Goal: Task Accomplishment & Management: Complete application form

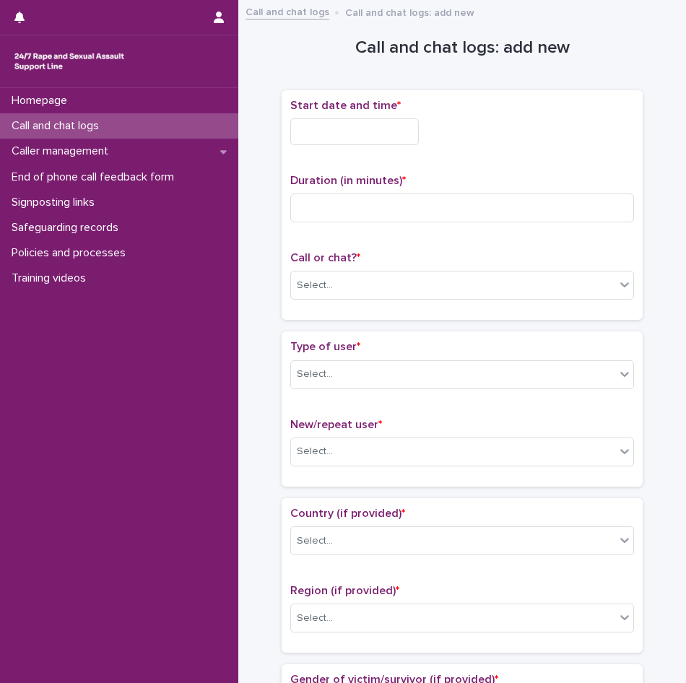
click at [334, 120] on input "text" at bounding box center [354, 131] width 129 height 27
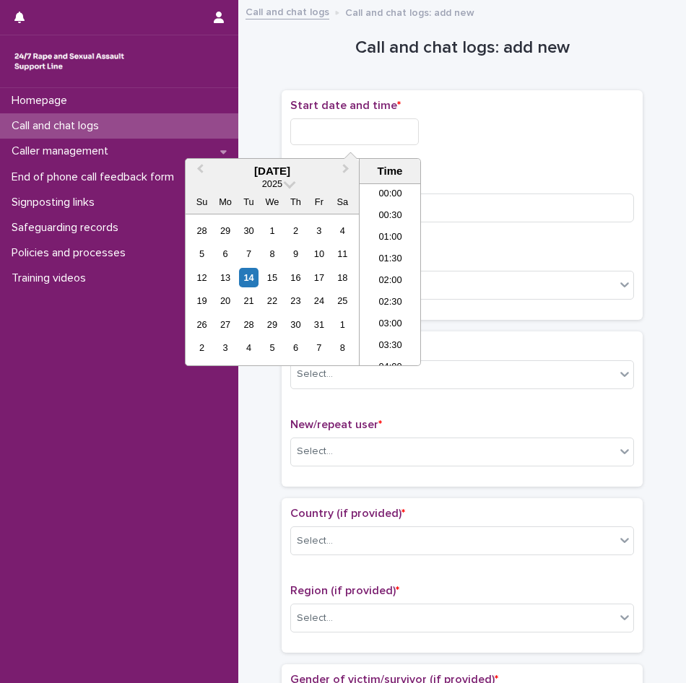
scroll to position [246, 0]
click at [347, 134] on input "text" at bounding box center [354, 131] width 129 height 27
click at [395, 279] on li "07:30" at bounding box center [390, 275] width 61 height 22
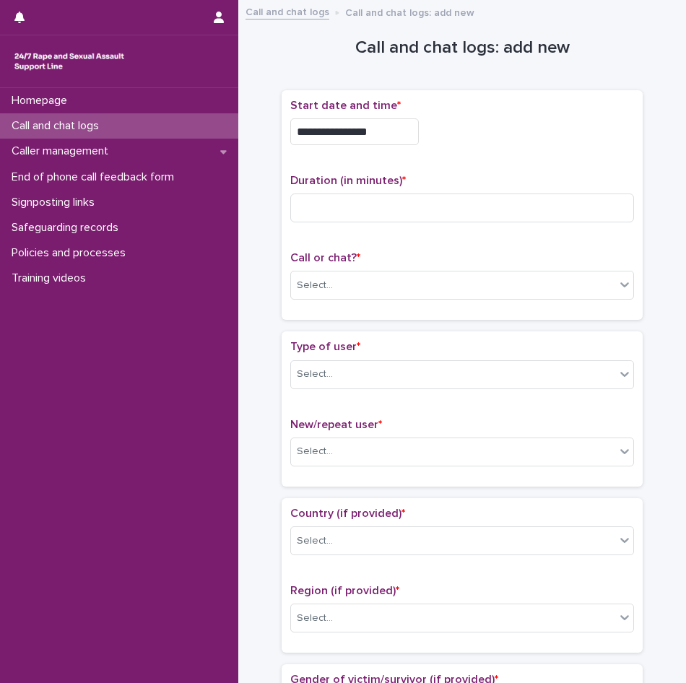
click at [379, 137] on input "**********" at bounding box center [354, 131] width 129 height 27
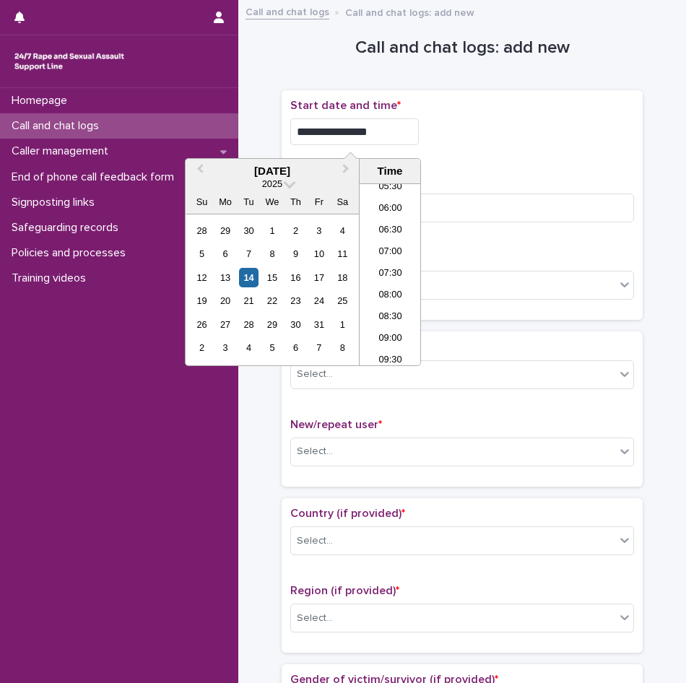
type input "**********"
drag, startPoint x: 607, startPoint y: 132, endPoint x: 561, endPoint y: 151, distance: 49.2
click at [602, 132] on div "**********" at bounding box center [462, 131] width 344 height 27
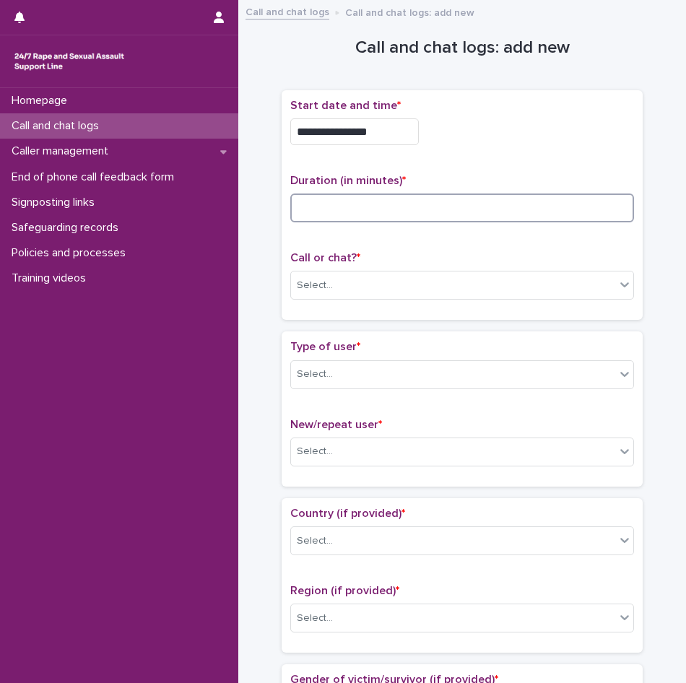
click at [335, 197] on input at bounding box center [462, 208] width 344 height 29
type input "**"
click at [344, 274] on div "Select..." at bounding box center [453, 286] width 324 height 24
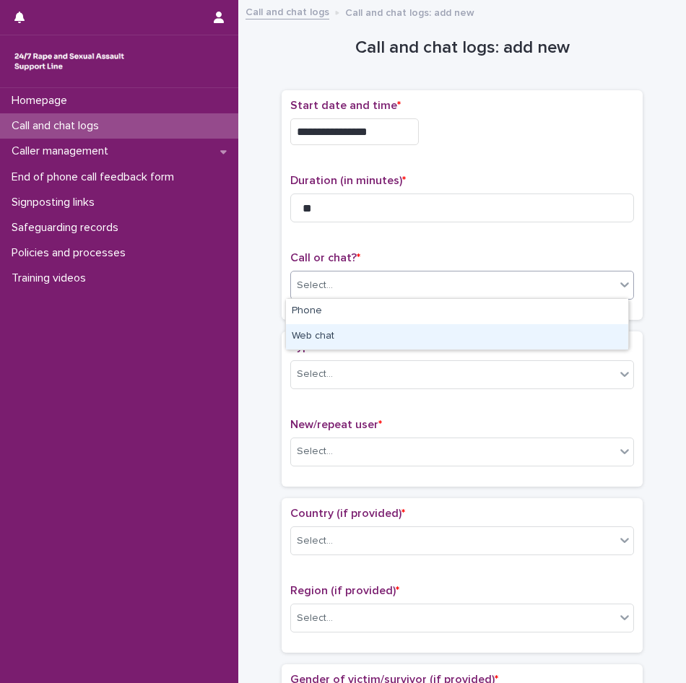
click at [324, 339] on div "Web chat" at bounding box center [457, 336] width 342 height 25
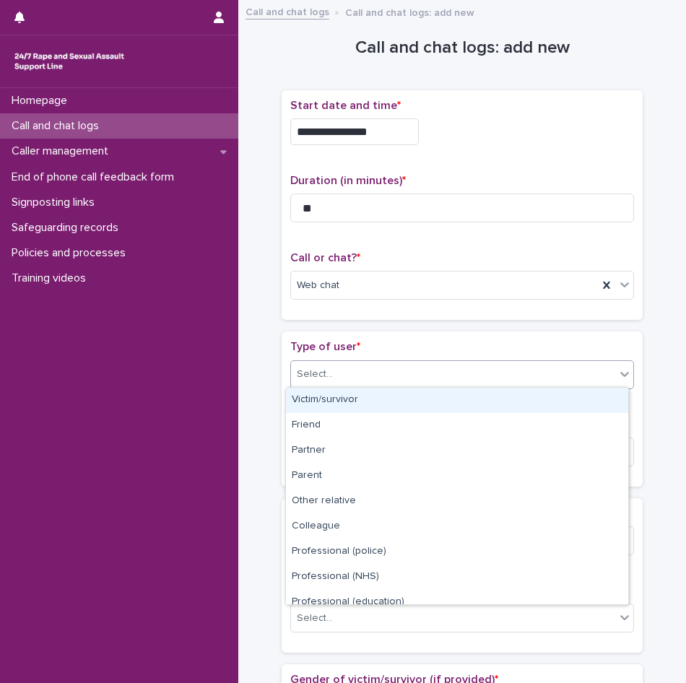
click at [323, 381] on div "Select..." at bounding box center [453, 375] width 324 height 24
click at [322, 400] on div "Victim/survivor" at bounding box center [457, 400] width 342 height 25
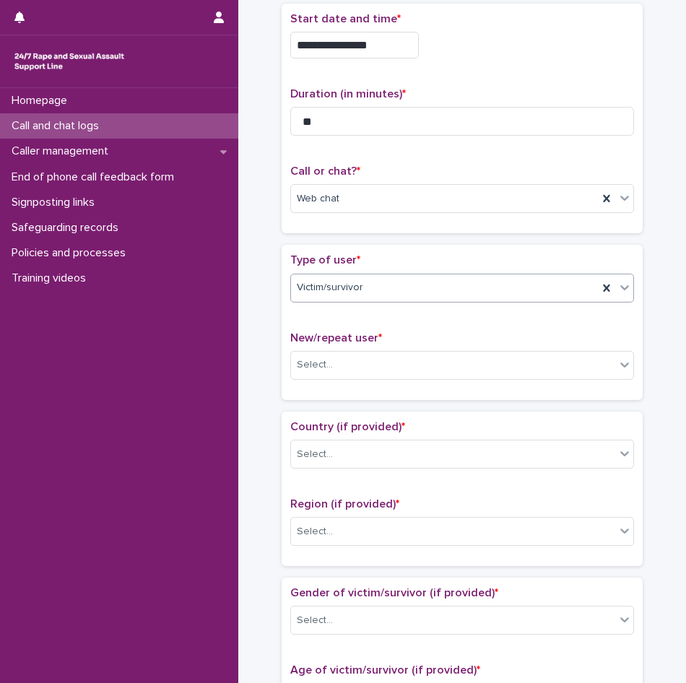
scroll to position [217, 0]
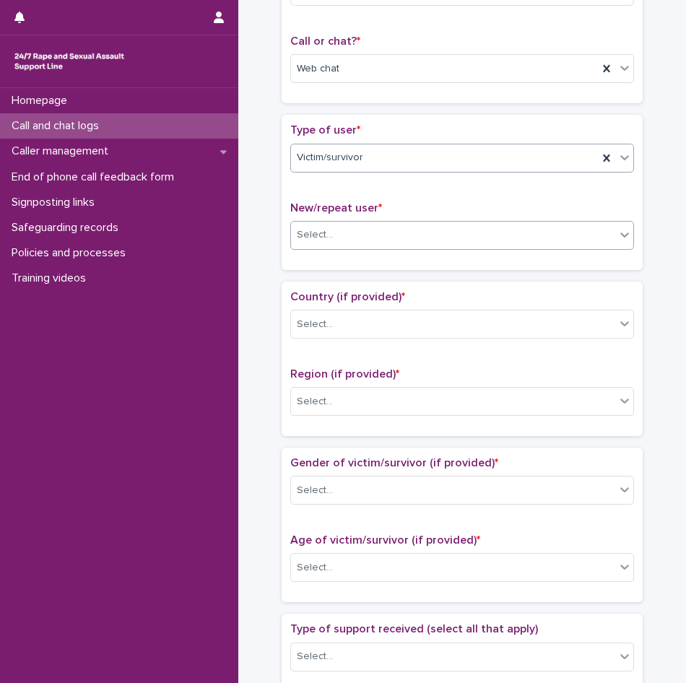
click at [336, 236] on div "Select..." at bounding box center [453, 235] width 324 height 24
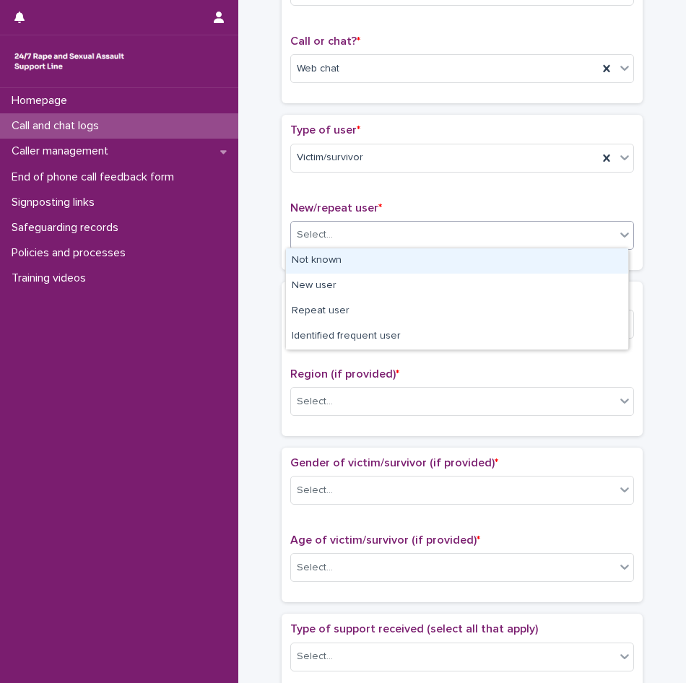
click at [329, 266] on div "Not known" at bounding box center [457, 260] width 342 height 25
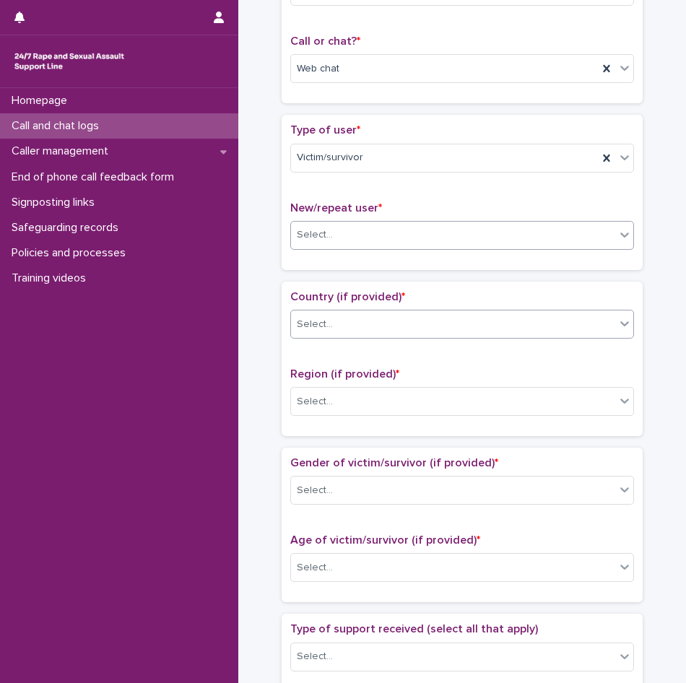
click at [347, 333] on div "Select..." at bounding box center [453, 325] width 324 height 24
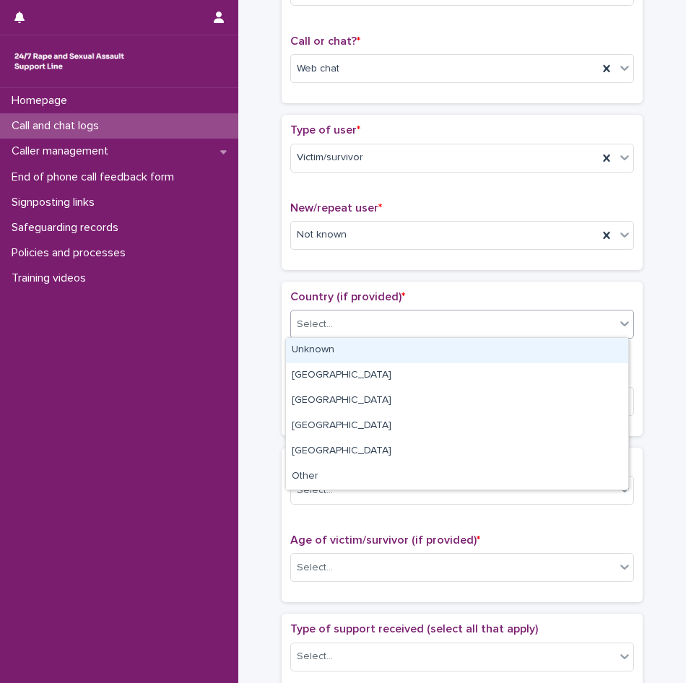
click at [339, 360] on div "Unknown" at bounding box center [457, 350] width 342 height 25
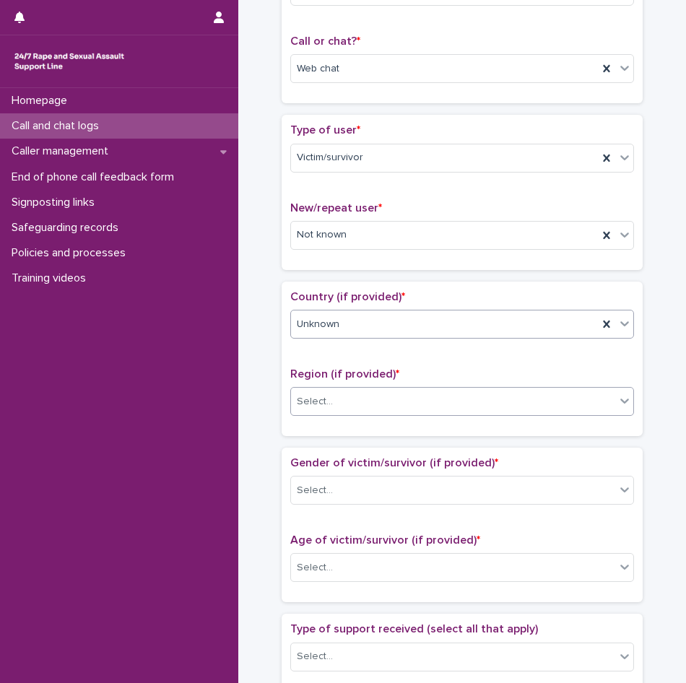
click at [342, 402] on div "Select..." at bounding box center [453, 402] width 324 height 24
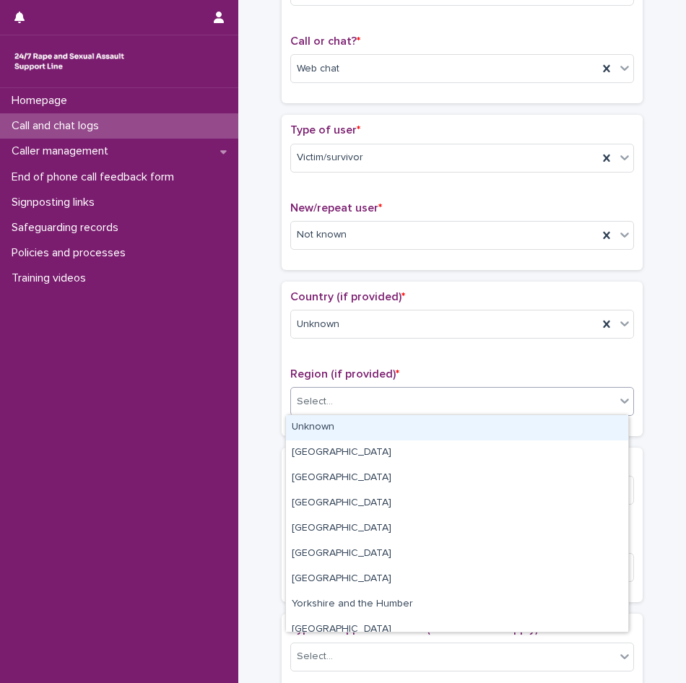
click at [331, 422] on div "Unknown" at bounding box center [457, 427] width 342 height 25
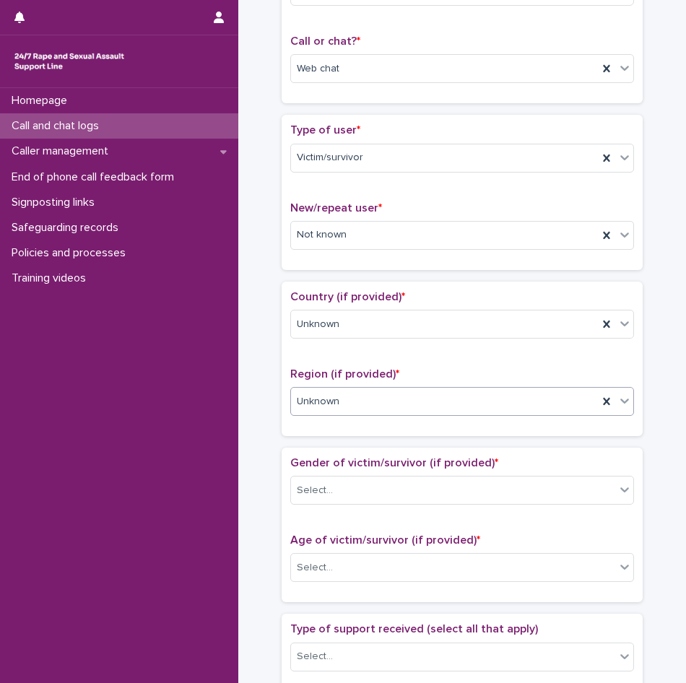
scroll to position [361, 0]
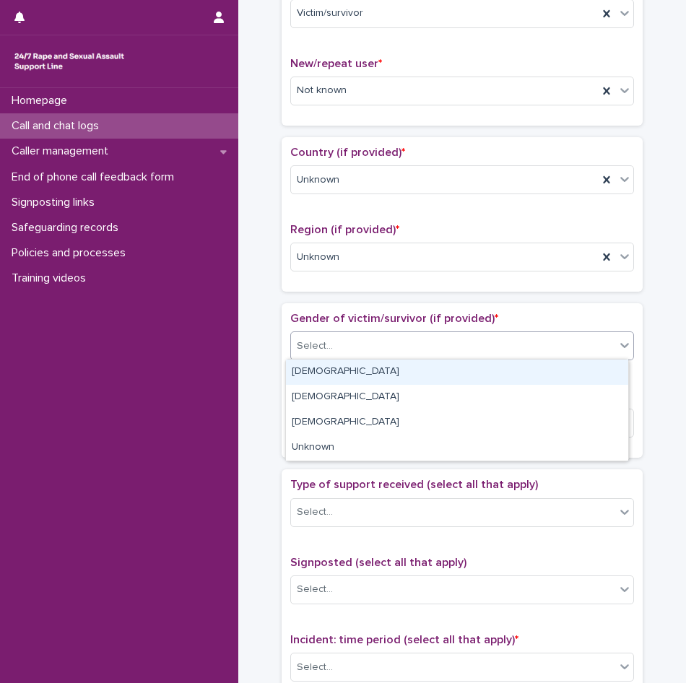
click at [359, 350] on div "Select..." at bounding box center [453, 346] width 324 height 24
click at [339, 384] on div "[DEMOGRAPHIC_DATA]" at bounding box center [457, 372] width 342 height 25
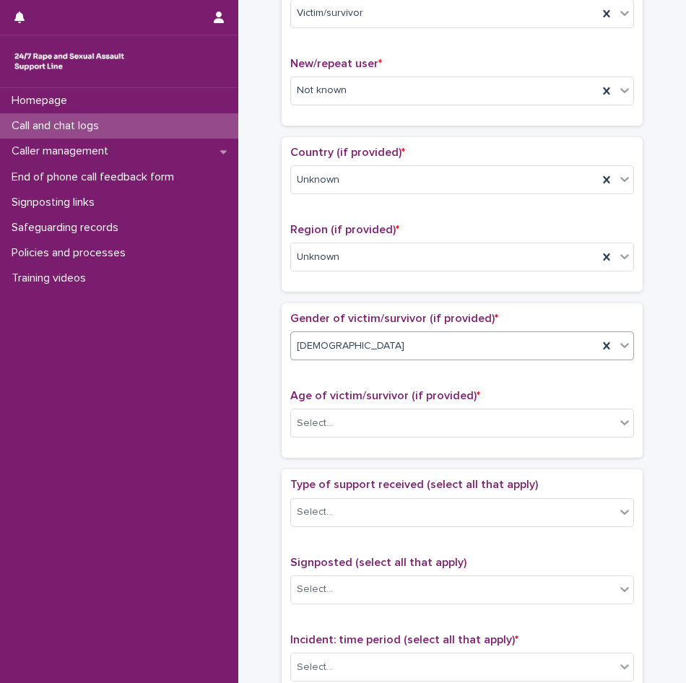
click at [340, 437] on div "Age of victim/survivor (if provided) * Select..." at bounding box center [462, 419] width 344 height 60
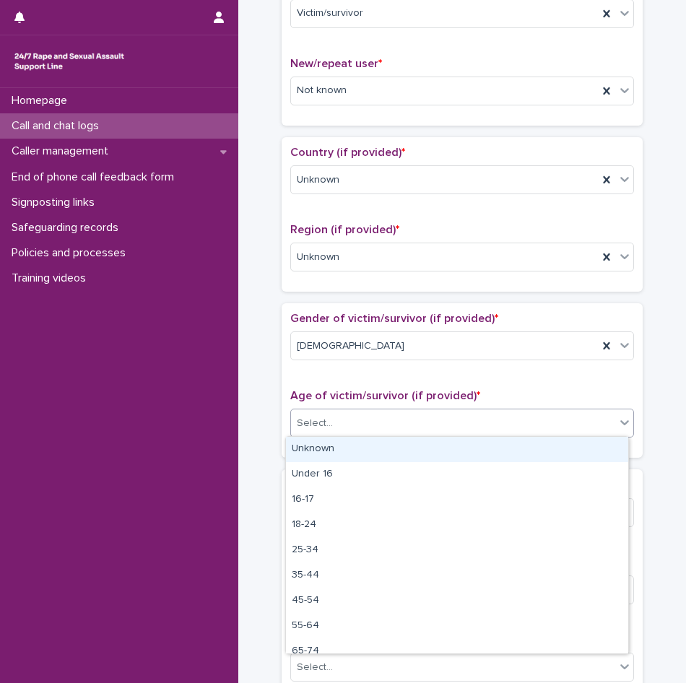
click at [342, 425] on div "Select..." at bounding box center [453, 424] width 324 height 24
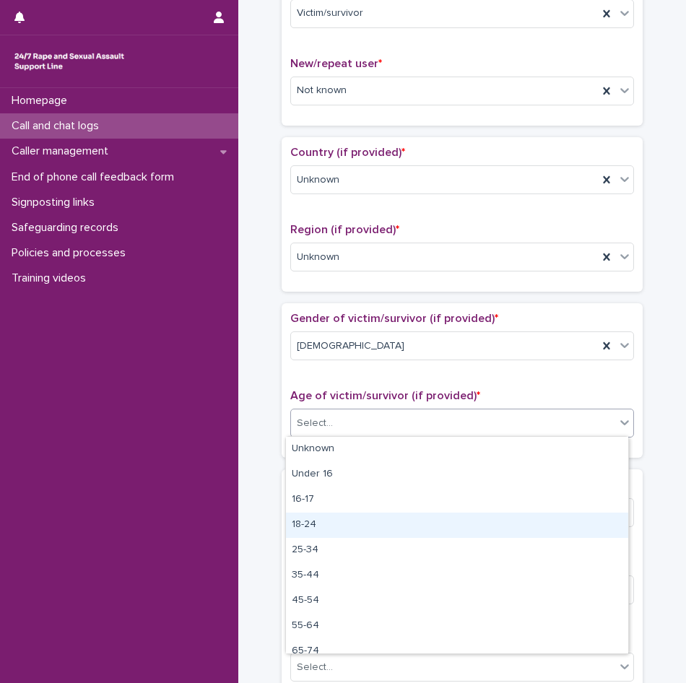
click at [312, 521] on div "18-24" at bounding box center [457, 525] width 342 height 25
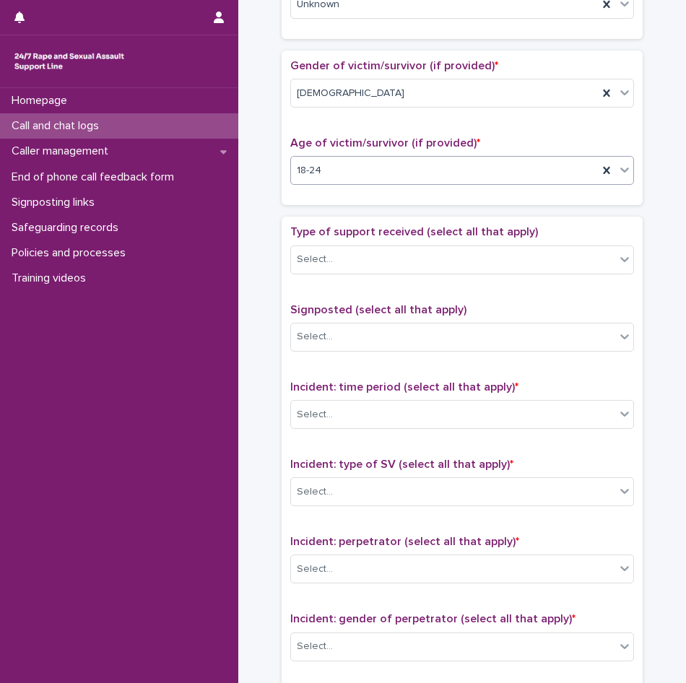
scroll to position [650, 0]
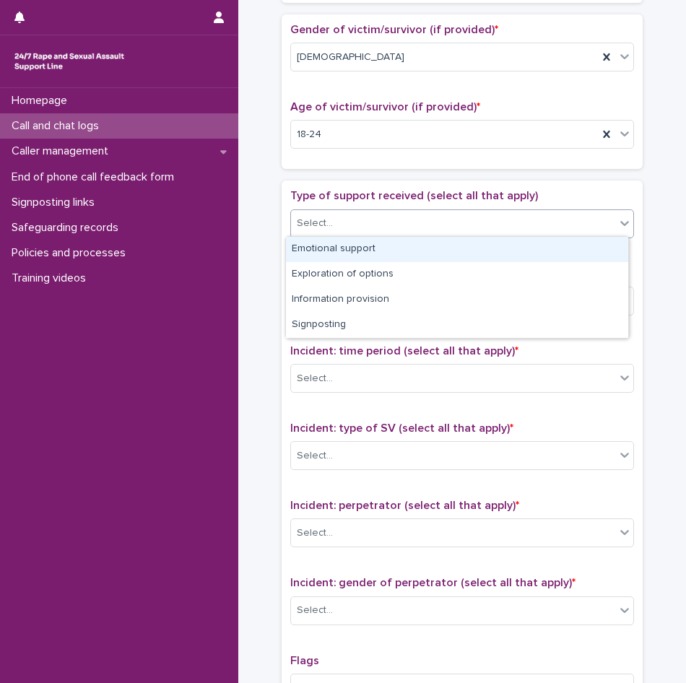
click at [334, 229] on div at bounding box center [334, 223] width 1 height 15
click at [328, 246] on div "Emotional support" at bounding box center [457, 249] width 342 height 25
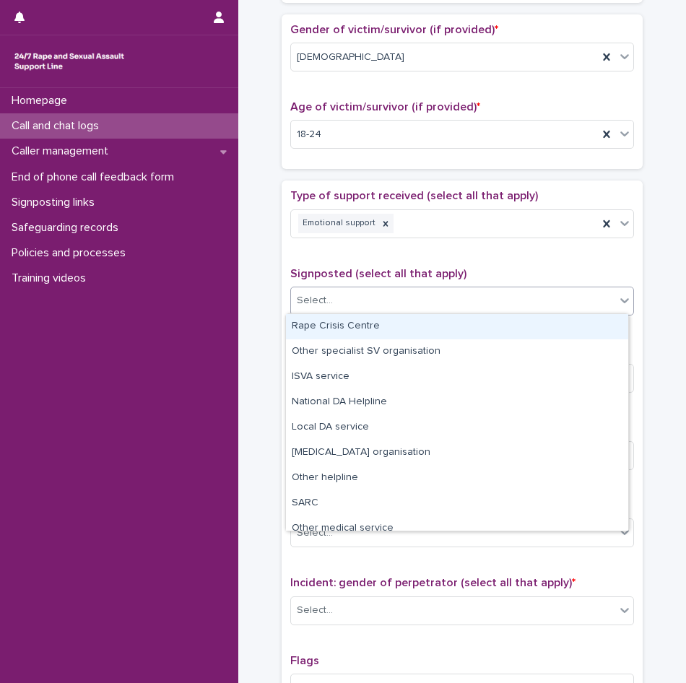
click at [333, 298] on div "Select..." at bounding box center [453, 301] width 324 height 24
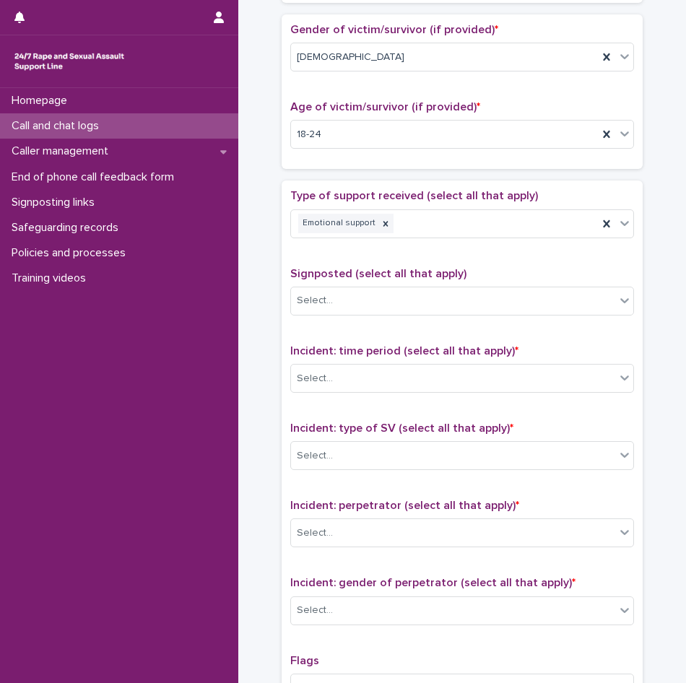
click at [339, 261] on div "Type of support received (select all that apply) Emotional support Signposted (…" at bounding box center [462, 491] width 344 height 604
click at [324, 382] on div "Select..." at bounding box center [315, 378] width 36 height 15
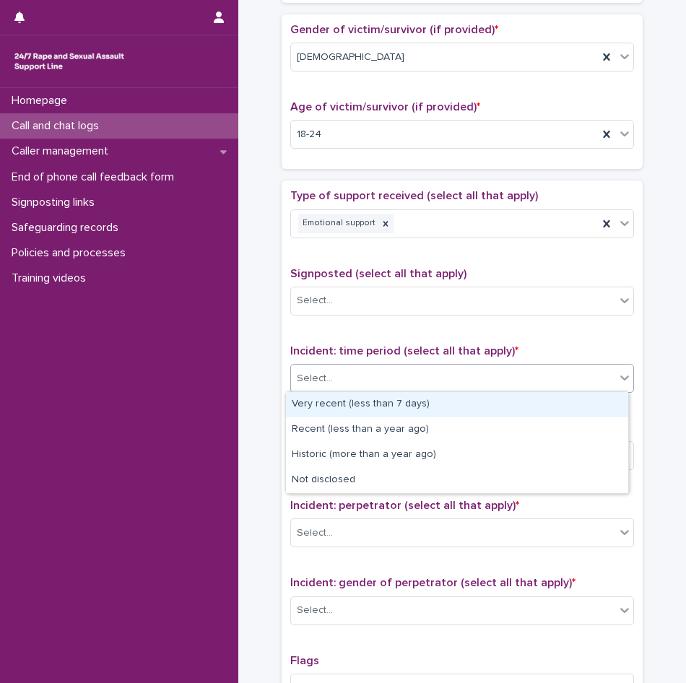
click at [325, 406] on div "Very recent (less than 7 days)" at bounding box center [457, 404] width 342 height 25
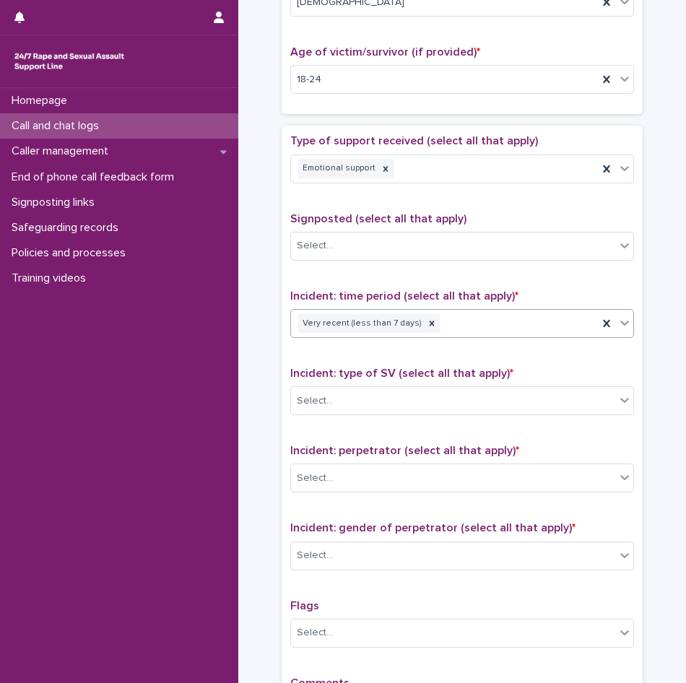
scroll to position [794, 0]
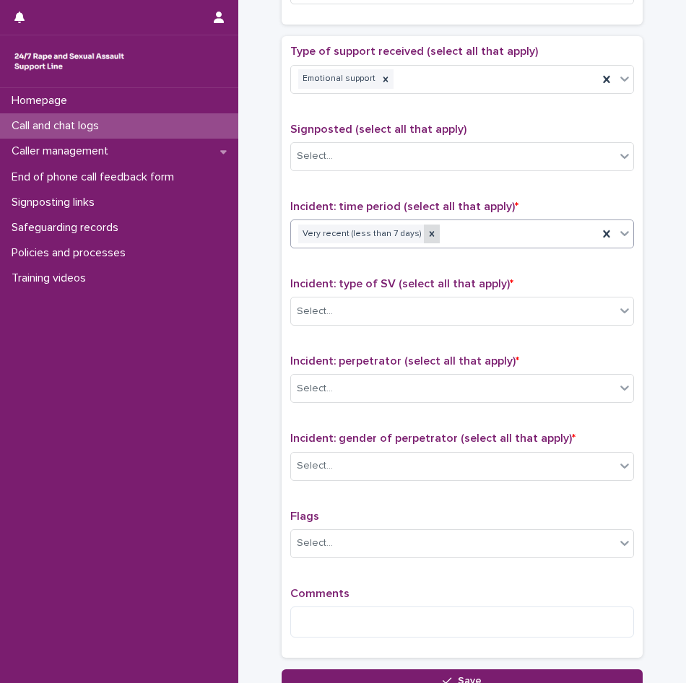
click at [427, 230] on icon at bounding box center [432, 234] width 10 height 10
click at [420, 234] on div "Select..." at bounding box center [453, 234] width 324 height 24
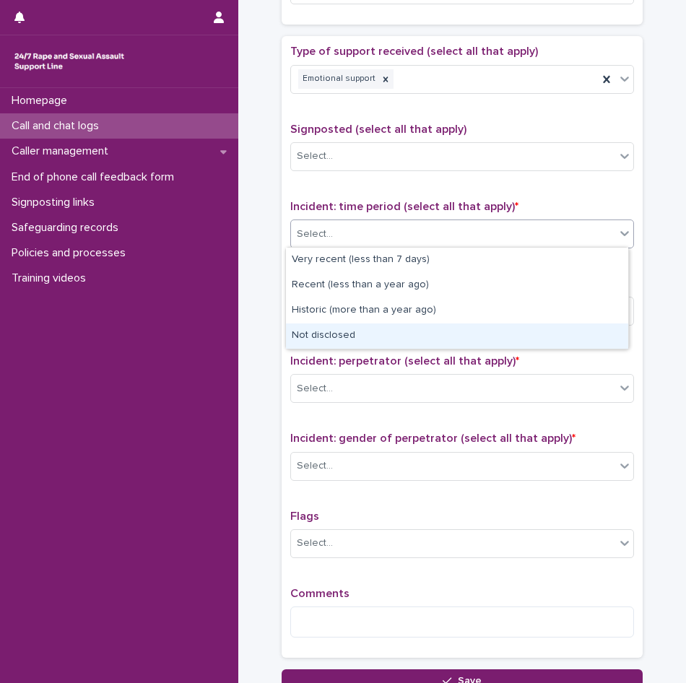
click at [394, 324] on div "Not disclosed" at bounding box center [457, 336] width 342 height 25
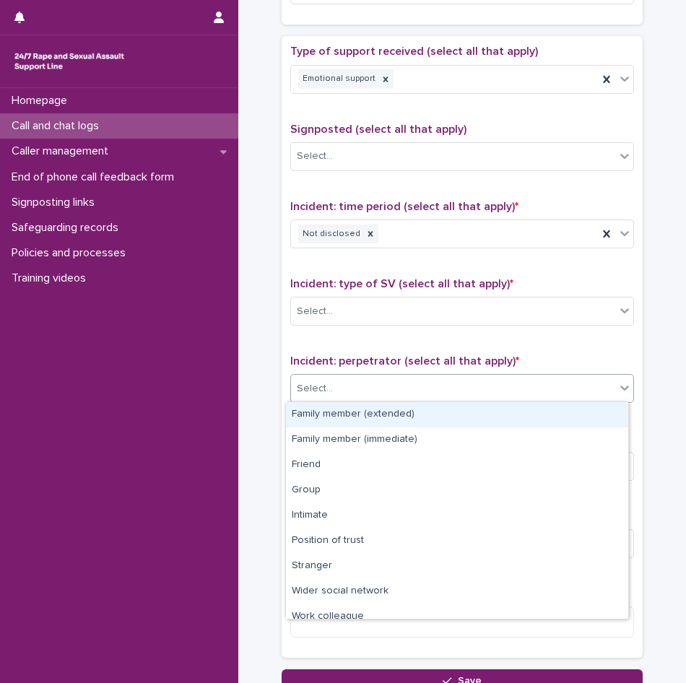
click at [357, 383] on div "Select..." at bounding box center [453, 389] width 324 height 24
click at [361, 303] on div "Select..." at bounding box center [453, 312] width 324 height 24
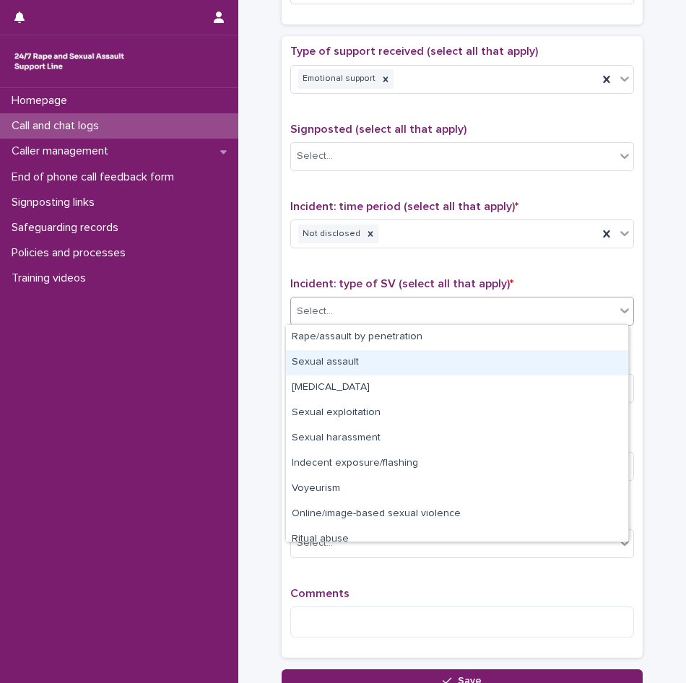
click at [352, 364] on div "Sexual assault" at bounding box center [457, 362] width 342 height 25
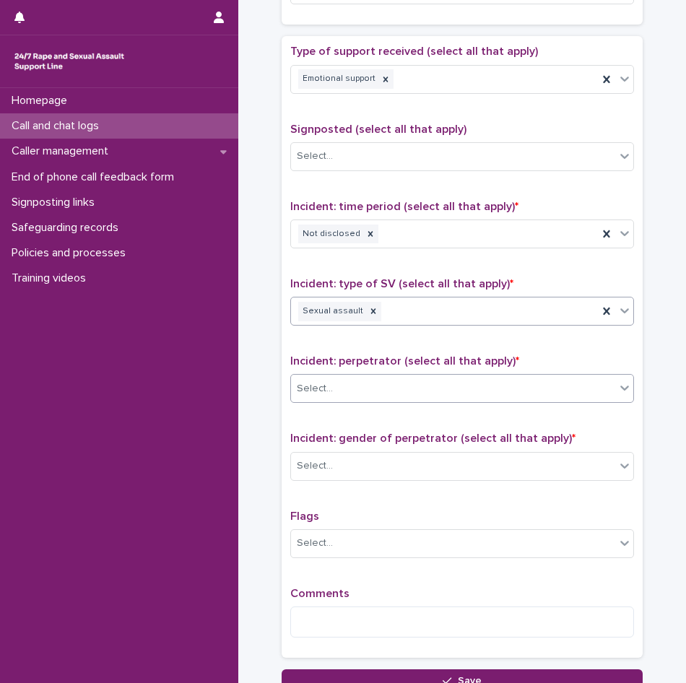
click at [356, 382] on div "Select..." at bounding box center [453, 389] width 324 height 24
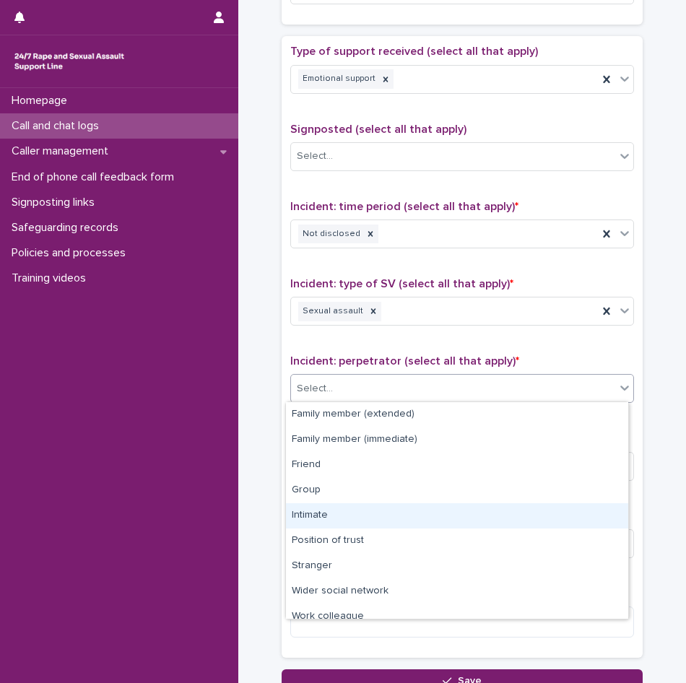
click at [327, 518] on div "Intimate" at bounding box center [457, 515] width 342 height 25
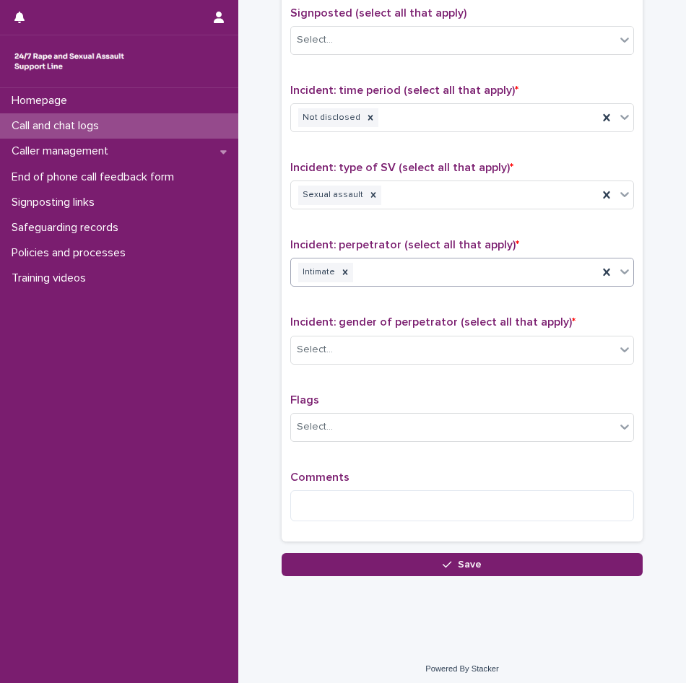
scroll to position [915, 0]
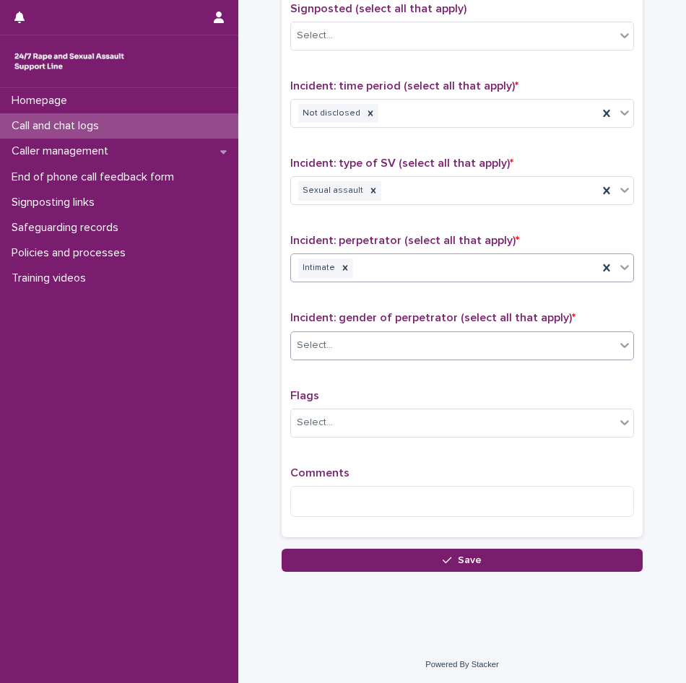
click at [343, 350] on div "Select..." at bounding box center [453, 346] width 324 height 24
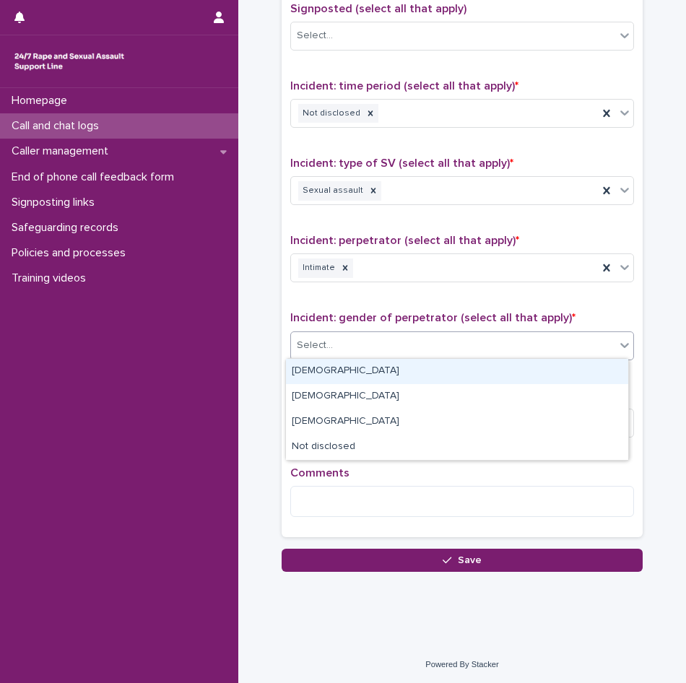
click at [335, 370] on div "[DEMOGRAPHIC_DATA]" at bounding box center [457, 371] width 342 height 25
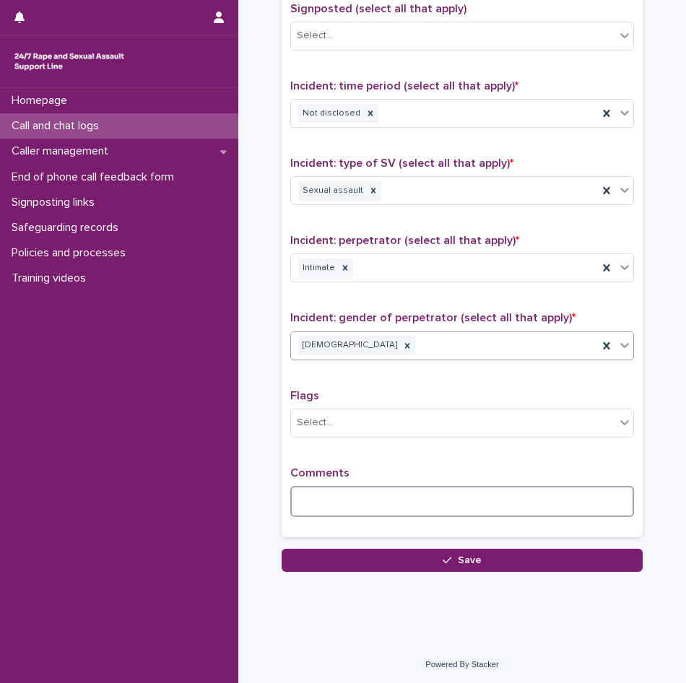
click at [340, 487] on textarea at bounding box center [462, 501] width 344 height 31
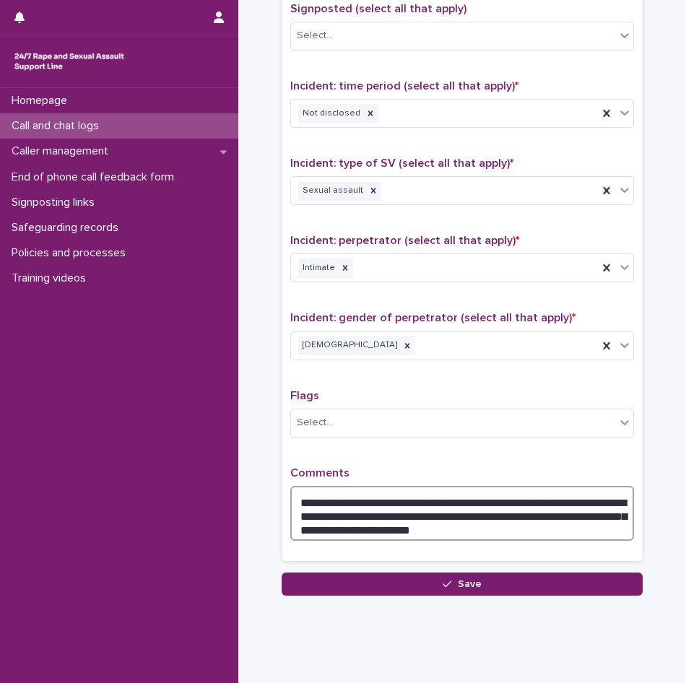
type textarea "**********"
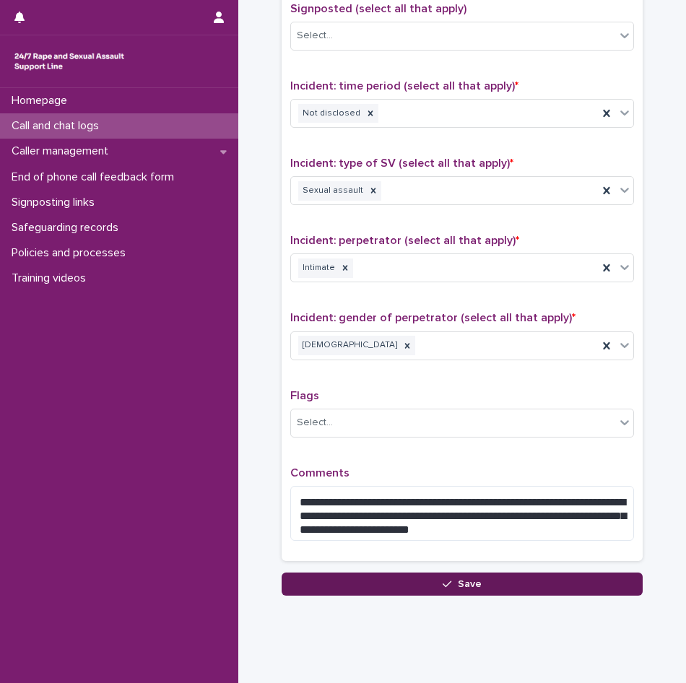
click at [444, 586] on icon "button" at bounding box center [447, 584] width 9 height 10
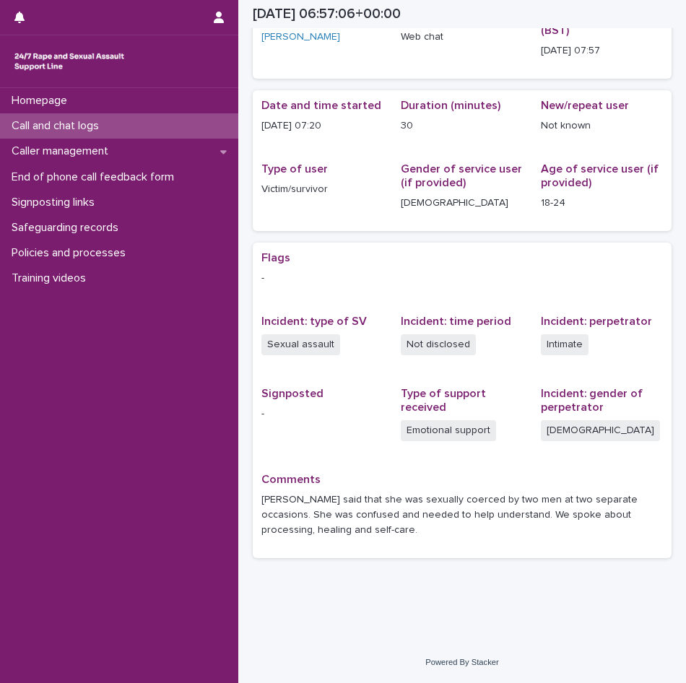
scroll to position [85, 0]
